Goal: Task Accomplishment & Management: Use online tool/utility

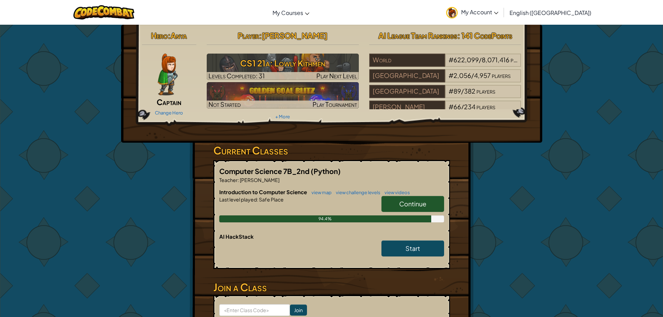
click at [415, 201] on span "Continue" at bounding box center [412, 204] width 27 height 8
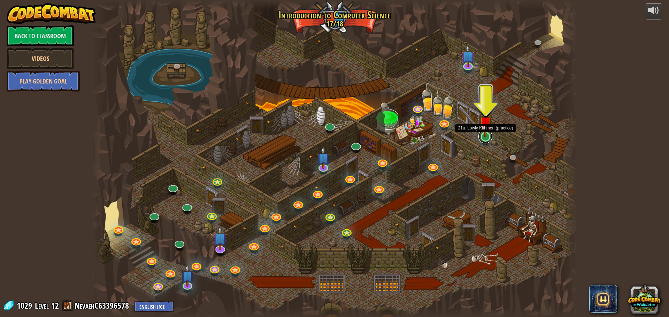
drag, startPoint x: 484, startPoint y: 138, endPoint x: 490, endPoint y: 136, distance: 6.3
click at [484, 138] on link at bounding box center [485, 137] width 14 height 14
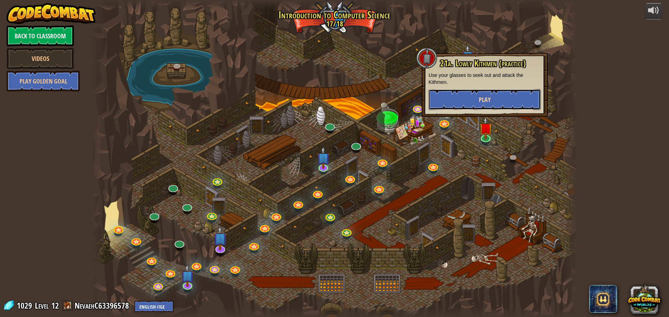
click at [499, 93] on button "Play" at bounding box center [484, 99] width 112 height 21
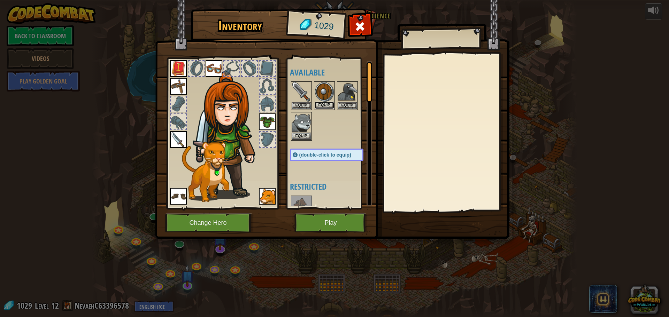
click at [322, 107] on button "Equip" at bounding box center [324, 105] width 20 height 7
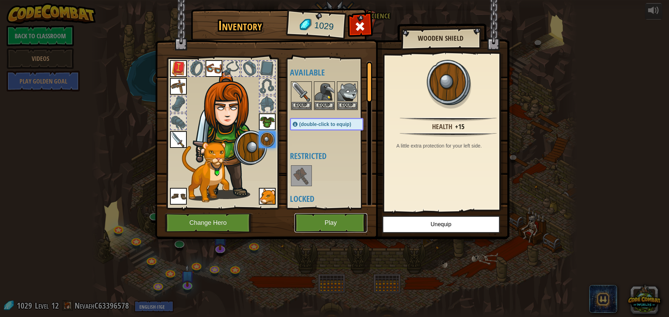
click at [341, 224] on button "Play" at bounding box center [330, 222] width 73 height 19
